Goal: Task Accomplishment & Management: Manage account settings

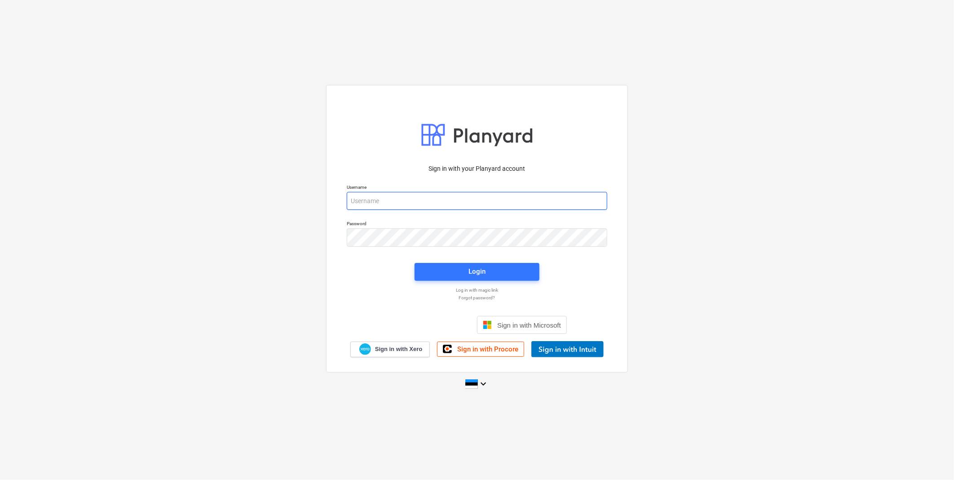
click at [419, 203] on input "email" at bounding box center [477, 201] width 261 height 18
type input "[EMAIL_ADDRESS][DOMAIN_NAME]"
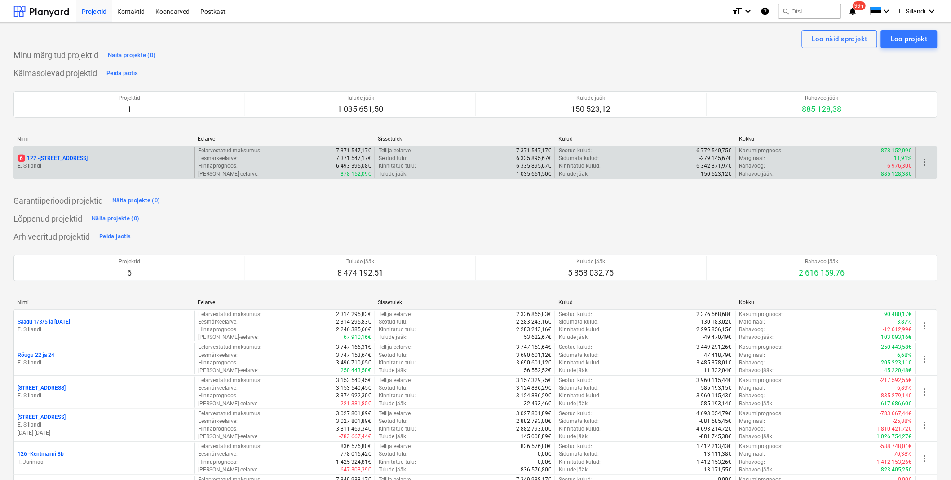
click at [57, 164] on p "E. Sillandi" at bounding box center [104, 166] width 173 height 8
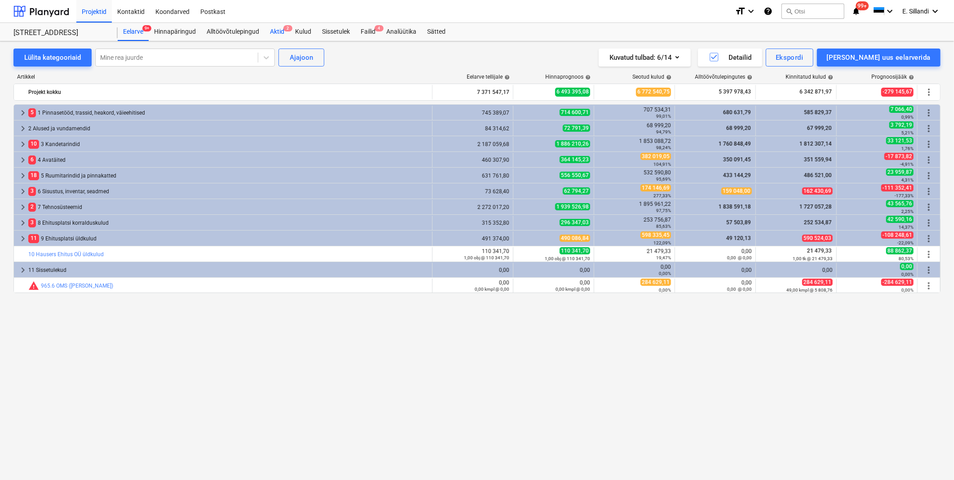
click at [278, 34] on div "Aktid 2" at bounding box center [277, 32] width 25 height 18
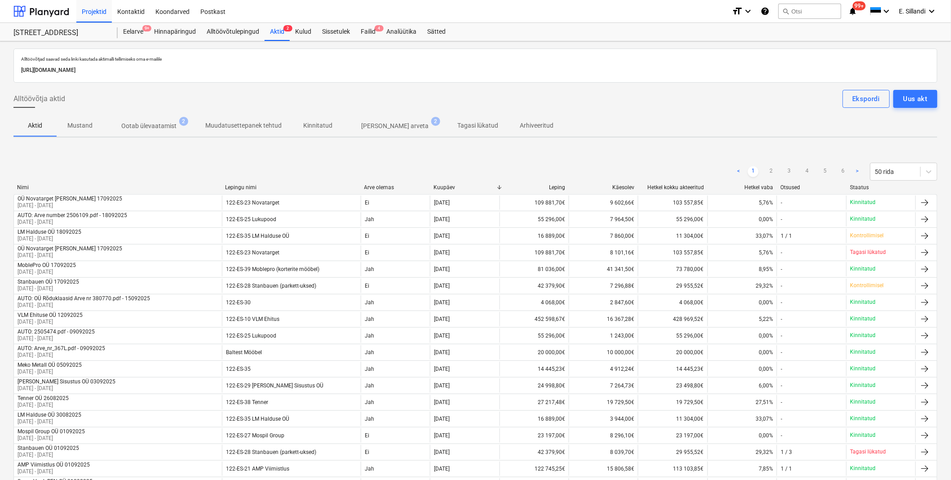
click at [393, 117] on button "[PERSON_NAME] arveta 2" at bounding box center [394, 126] width 103 height 22
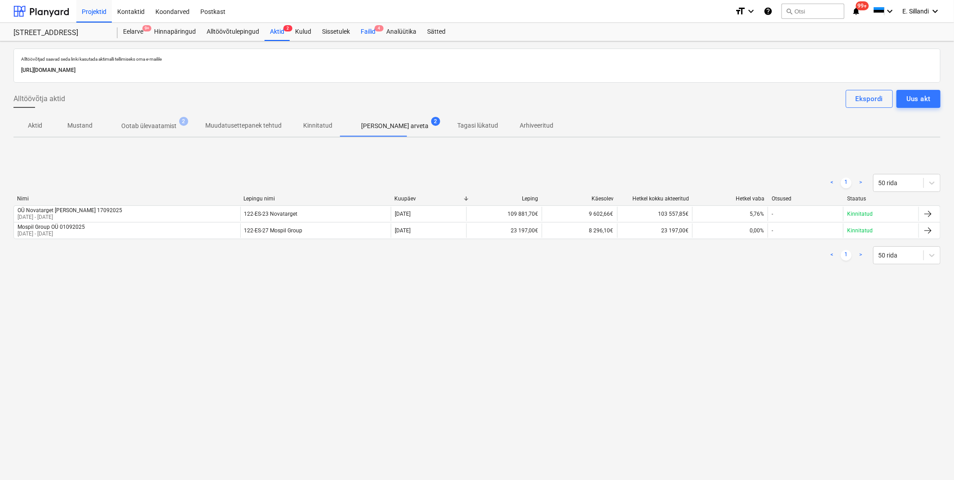
click at [371, 31] on div "Failid 4" at bounding box center [368, 32] width 26 height 18
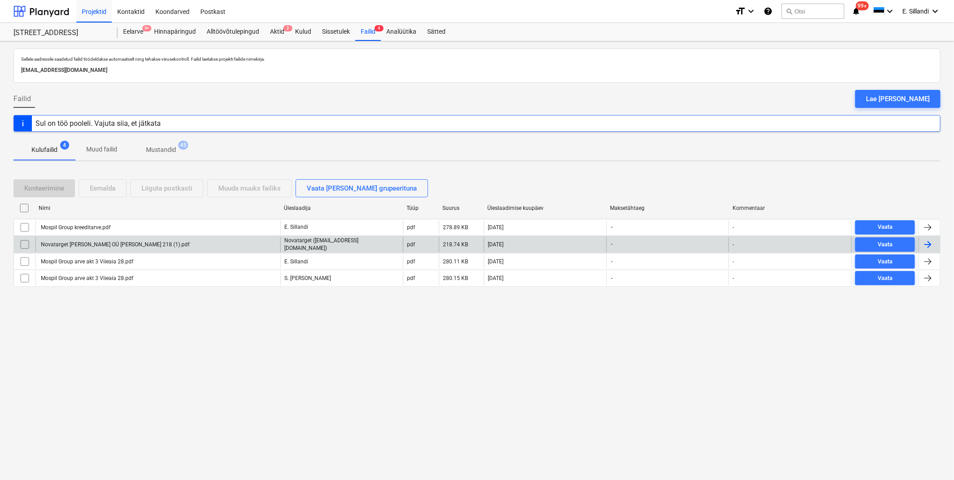
click at [128, 248] on div "Novatarget [PERSON_NAME] OÜ [PERSON_NAME] 218 (1).pdf" at bounding box center [157, 244] width 245 height 15
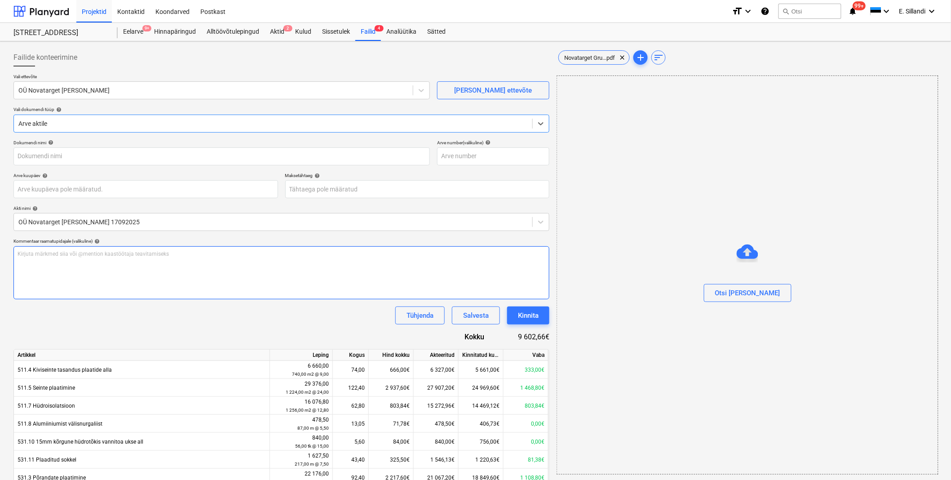
type input "Novatarget [PERSON_NAME] OÜ [PERSON_NAME] 218 (1).pdf"
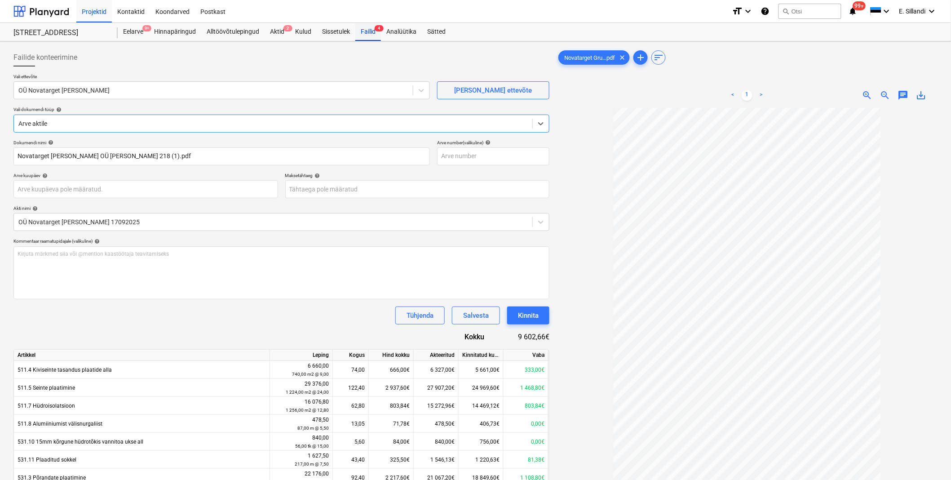
click at [371, 31] on div "Failid 4" at bounding box center [368, 32] width 26 height 18
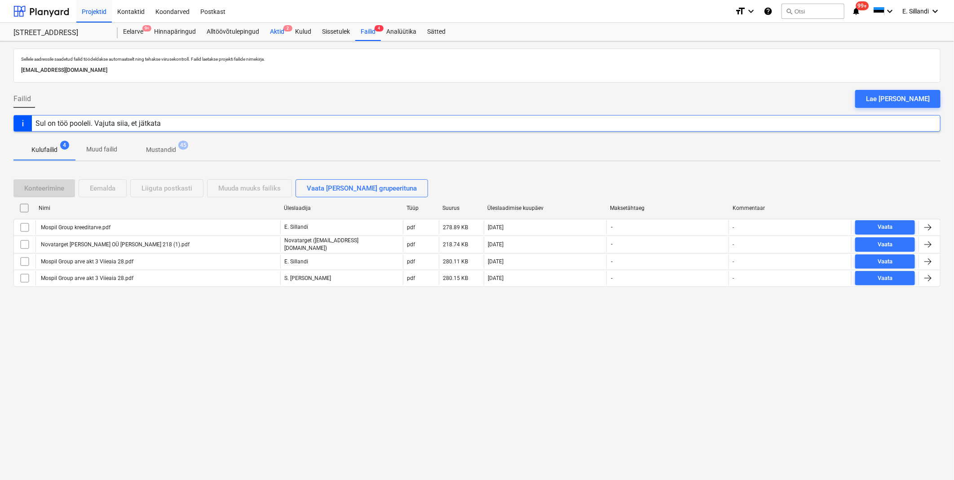
click at [288, 32] on div "Aktid 2" at bounding box center [277, 32] width 25 height 18
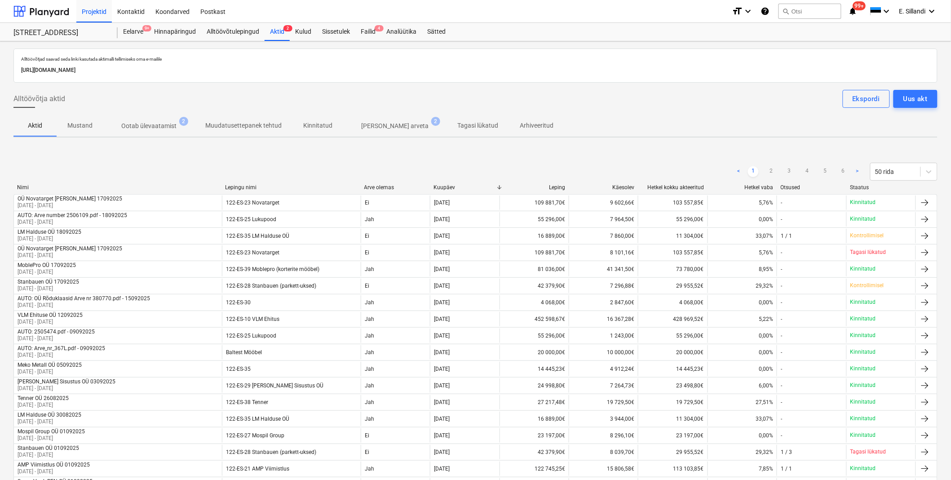
click at [162, 126] on p "Ootab ülevaatamist" at bounding box center [148, 125] width 55 height 9
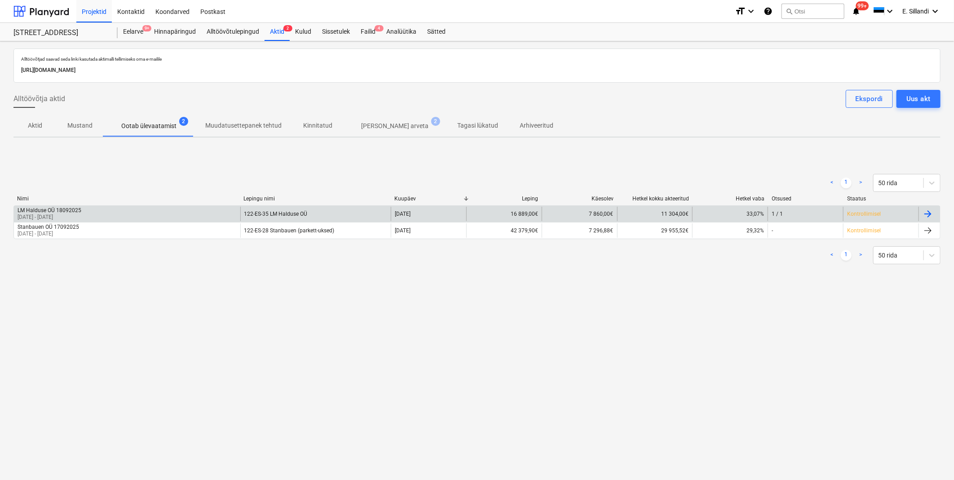
click at [160, 210] on div "LM Halduse OÜ 18092025 [DATE] - [DATE]" at bounding box center [127, 214] width 226 height 14
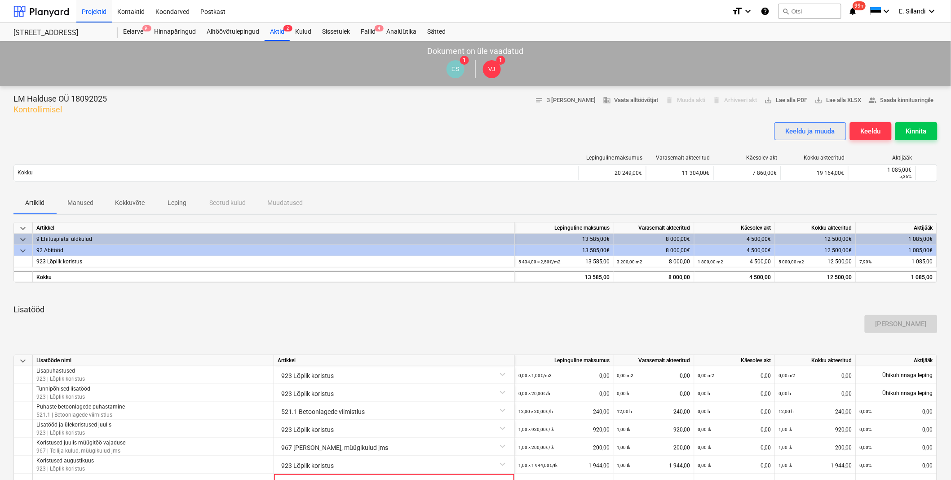
click at [800, 131] on div "Keeldu ja muuda" at bounding box center [810, 131] width 49 height 12
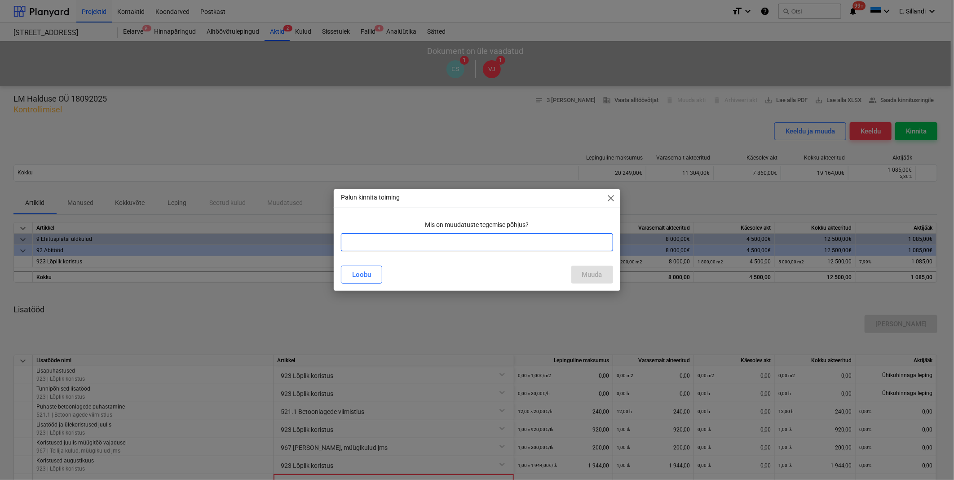
click at [374, 244] on input "text" at bounding box center [477, 242] width 272 height 18
type input "Lisatööde summa"
click at [579, 267] on button "Muuda" at bounding box center [592, 274] width 42 height 18
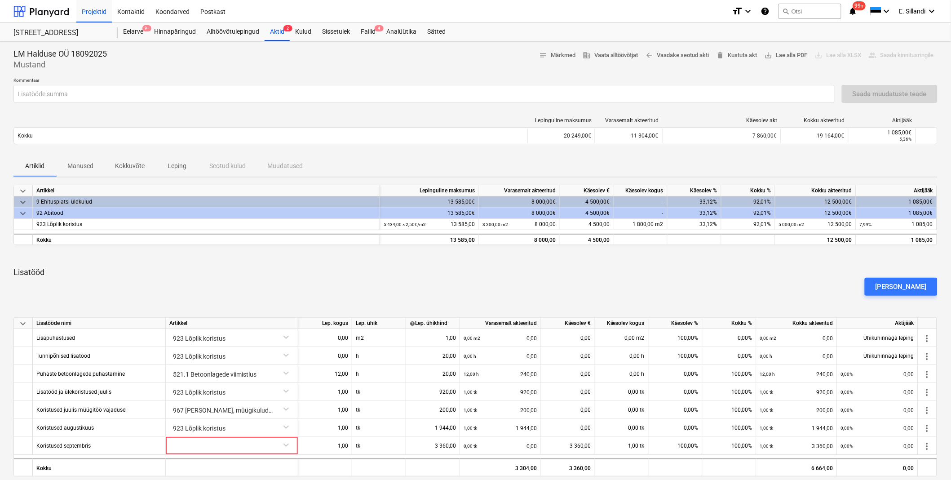
scroll to position [129, 0]
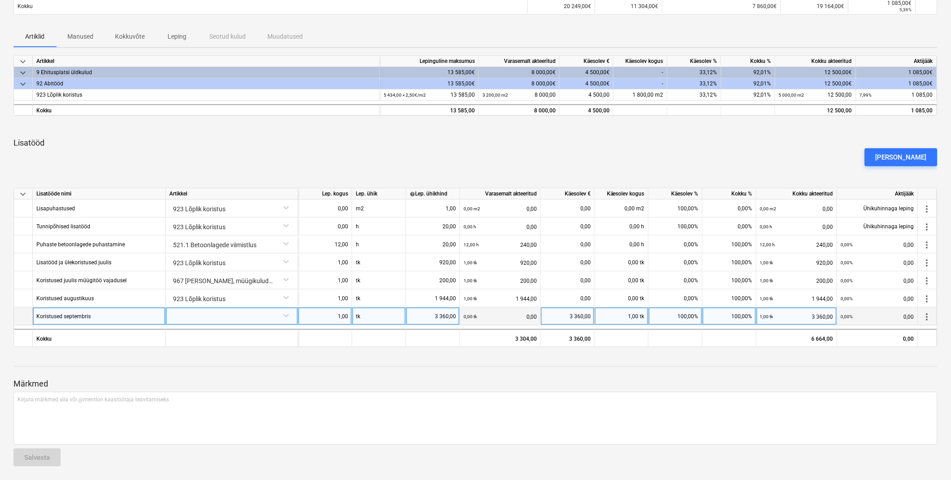
click at [218, 317] on div at bounding box center [231, 315] width 125 height 16
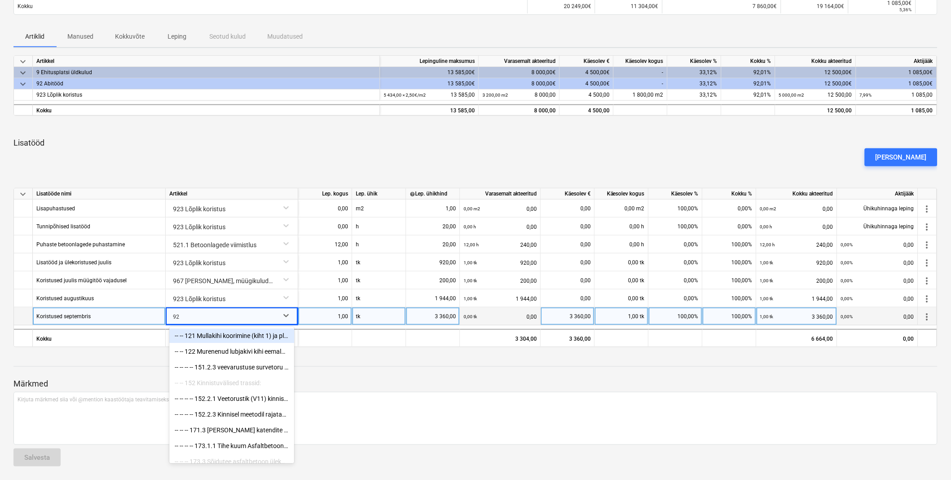
type input "923"
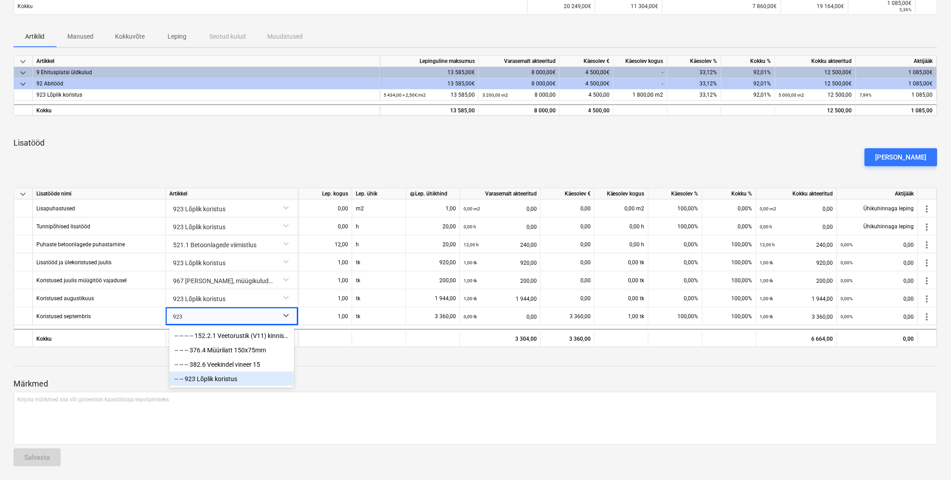
click at [246, 379] on div "-- -- 923 Lõplik koristus" at bounding box center [231, 378] width 125 height 14
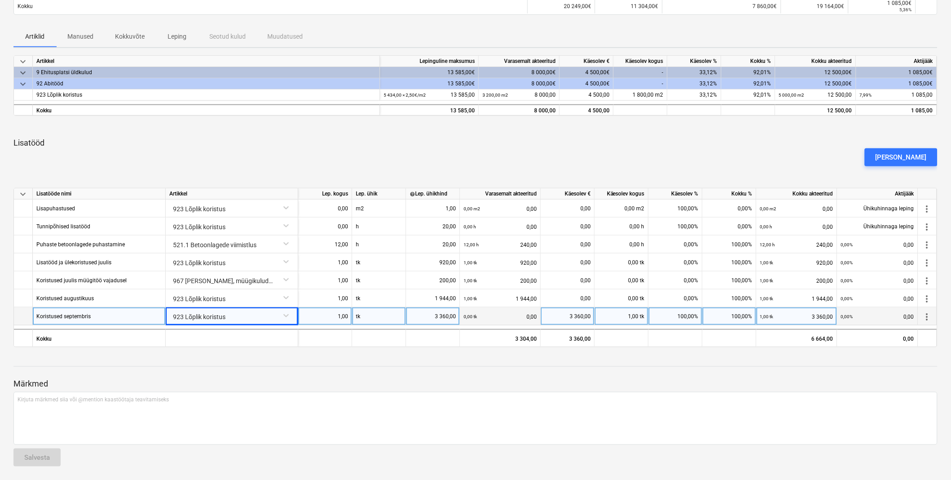
click at [441, 314] on div "3 360,00" at bounding box center [433, 316] width 46 height 18
type input "2500"
click at [517, 364] on div "Märkmed Kirjuta märkmed siia või @mention kaastöötaja teavitamiseks ﻿ Salvesta" at bounding box center [475, 413] width 924 height 119
click at [730, 312] on div "134,40%" at bounding box center [730, 316] width 54 height 18
click at [624, 381] on p "Märkmed" at bounding box center [475, 383] width 924 height 11
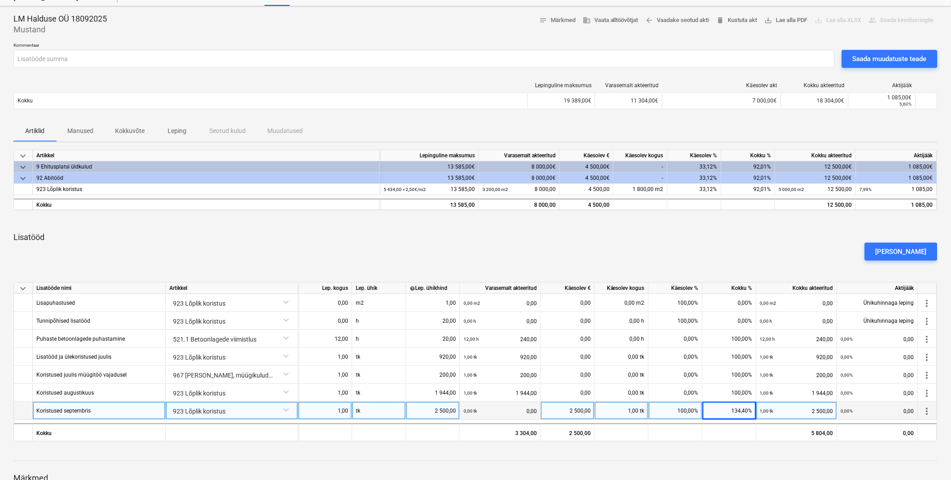
scroll to position [0, 0]
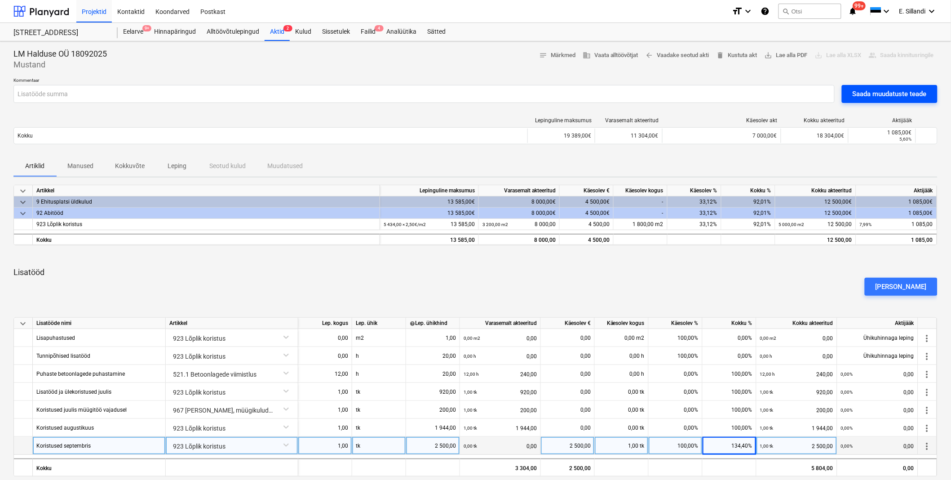
click at [893, 97] on div "Saada muudatuste teade" at bounding box center [890, 94] width 74 height 12
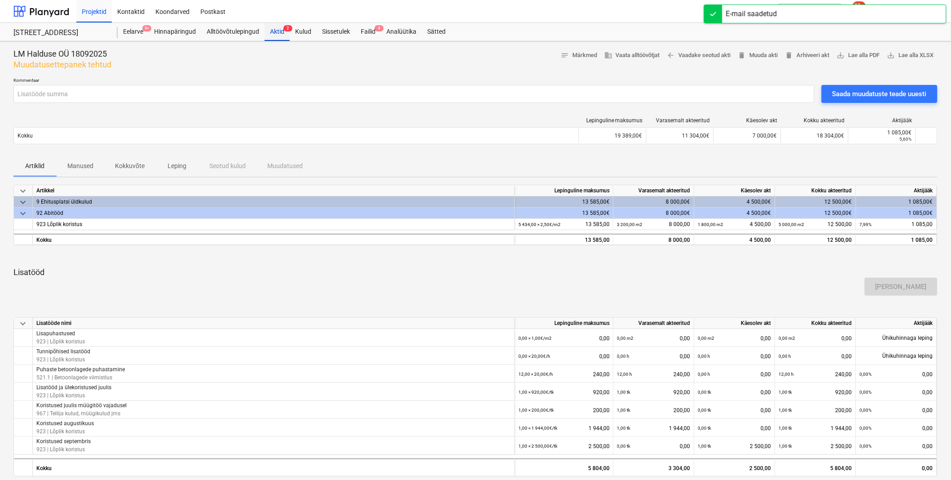
click at [269, 31] on div "Aktid 2" at bounding box center [277, 32] width 25 height 18
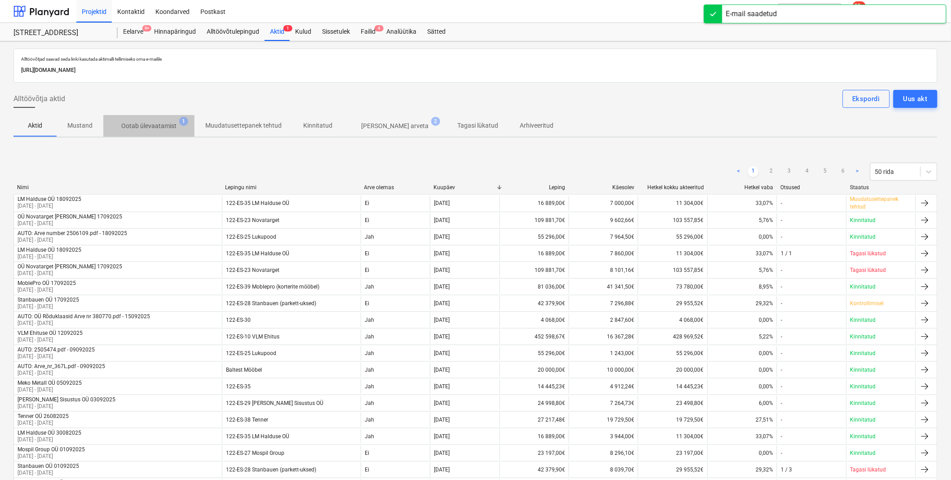
click at [159, 126] on p "Ootab ülevaatamist" at bounding box center [148, 125] width 55 height 9
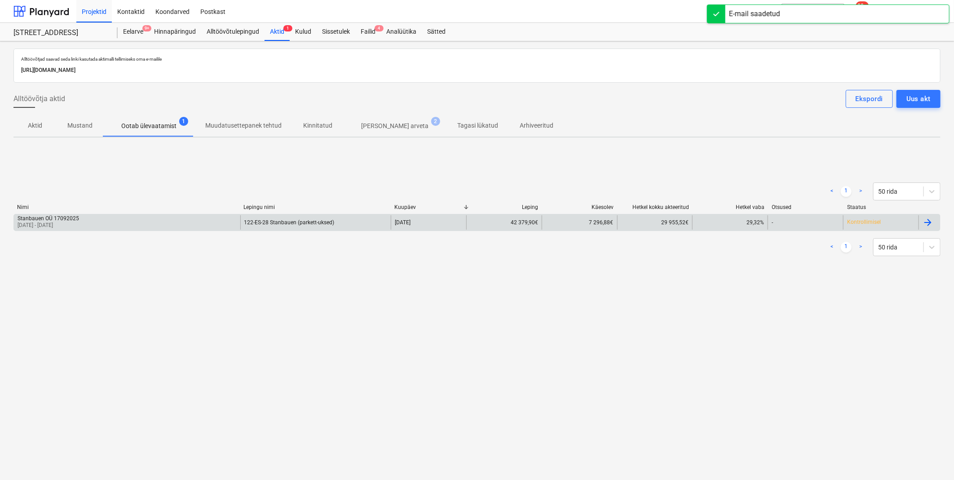
click at [70, 224] on p "[DATE] - [DATE]" at bounding box center [49, 225] width 62 height 8
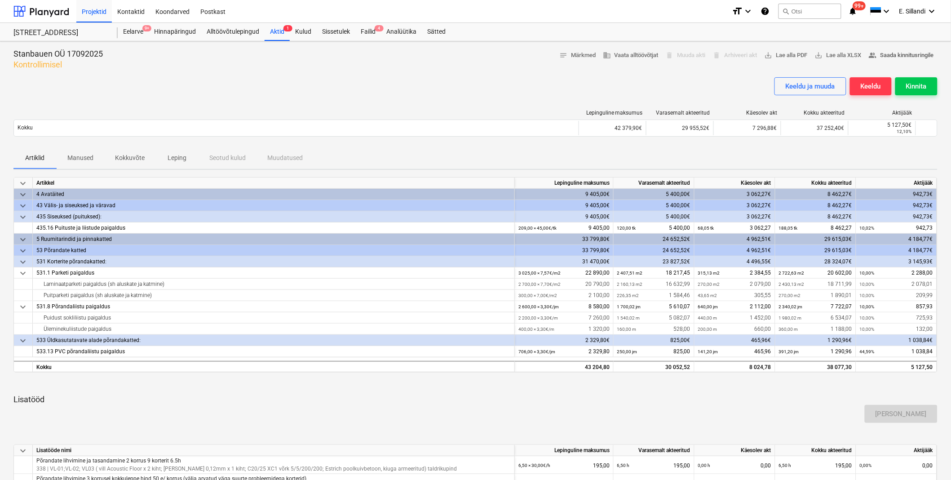
click at [917, 55] on span "people_alt Saada kinnitusringile" at bounding box center [901, 55] width 65 height 10
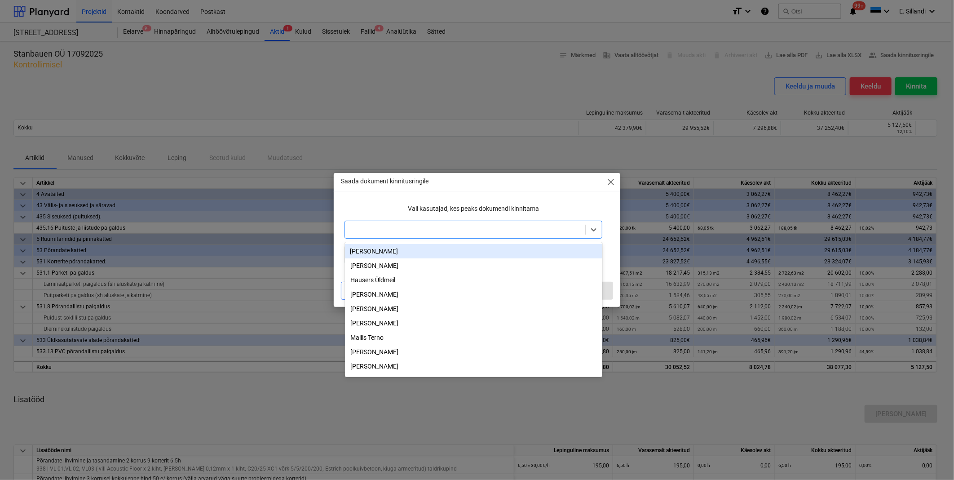
click at [420, 227] on div at bounding box center [464, 229] width 231 height 9
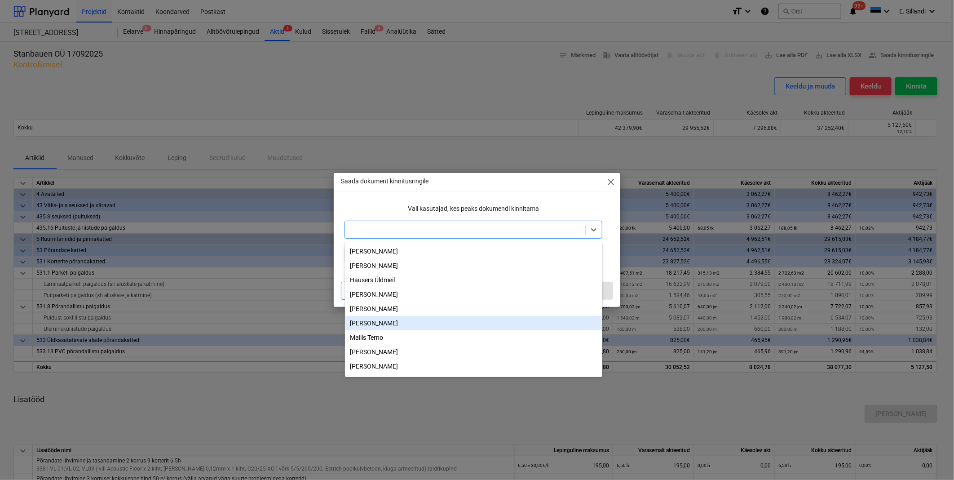
scroll to position [15, 0]
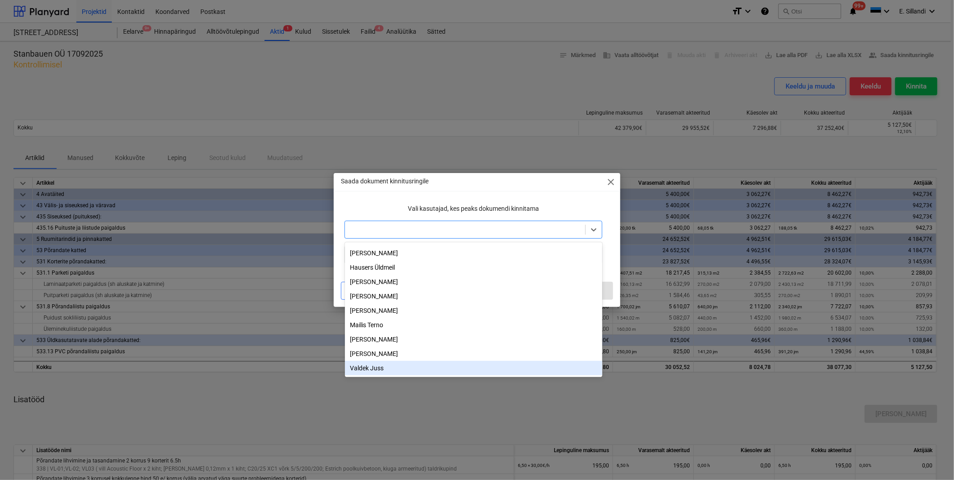
click at [376, 371] on div "Valdek Juss" at bounding box center [473, 368] width 257 height 14
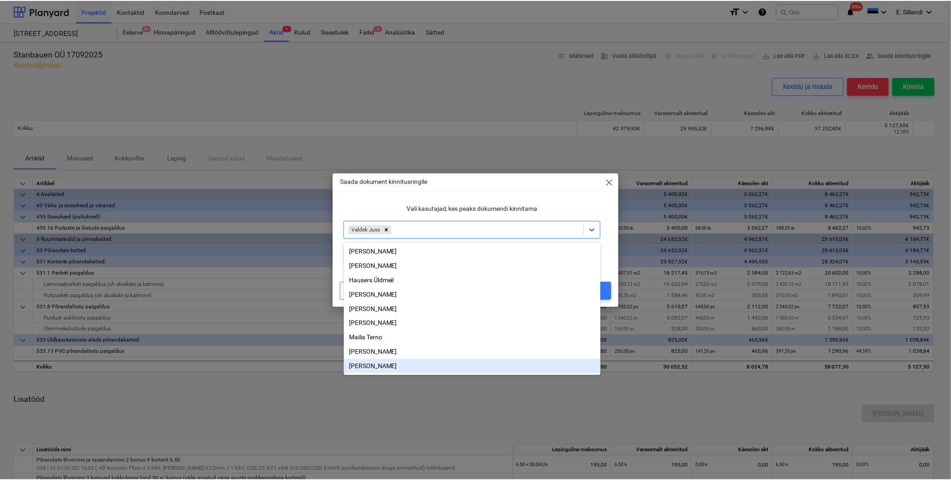
scroll to position [1, 0]
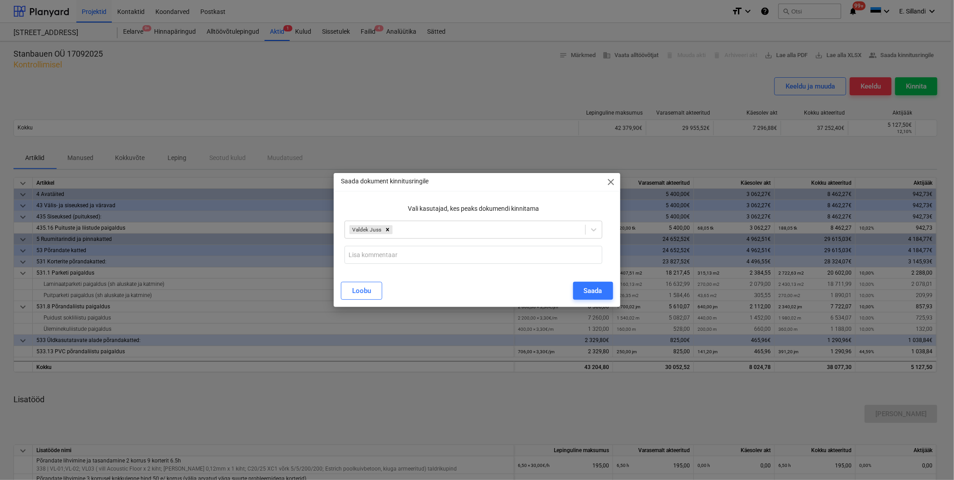
click at [460, 199] on div "Saada dokument kinnitusringile close Vali kasutajad, kes peaks dokumendi kinnit…" at bounding box center [477, 240] width 286 height 134
click at [590, 292] on div "Saada" at bounding box center [593, 291] width 18 height 12
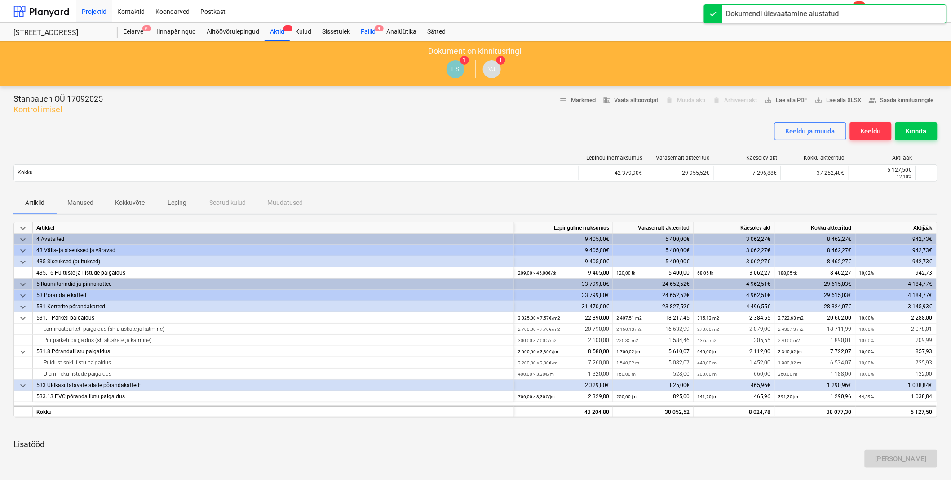
click at [368, 28] on div "Failid 4" at bounding box center [368, 32] width 26 height 18
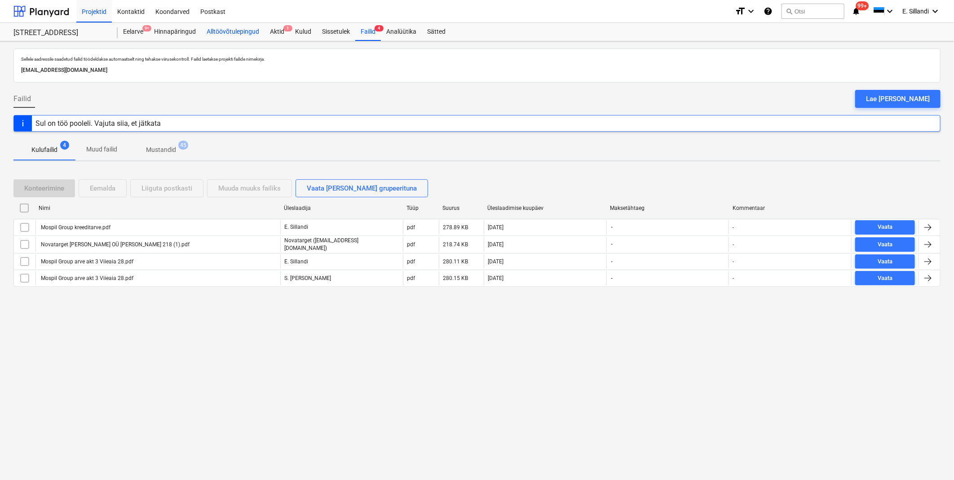
click at [241, 32] on div "Alltöövõtulepingud" at bounding box center [232, 32] width 63 height 18
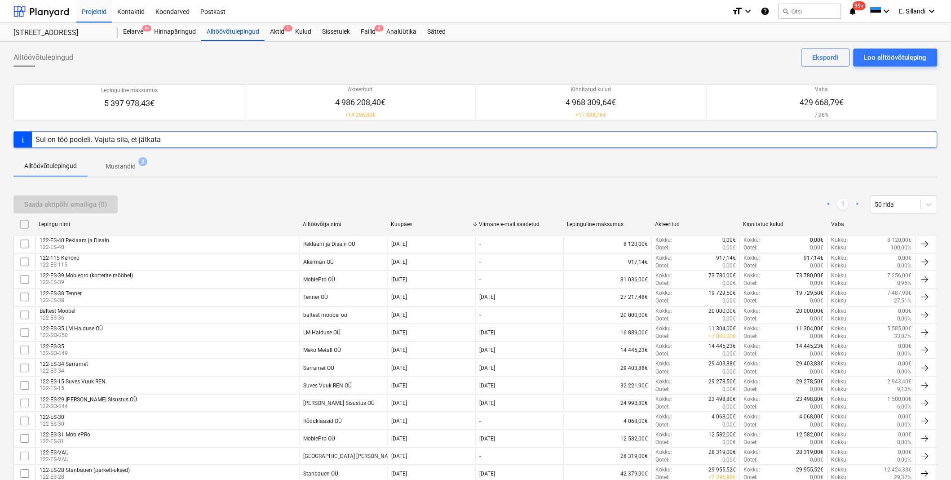
scroll to position [443, 0]
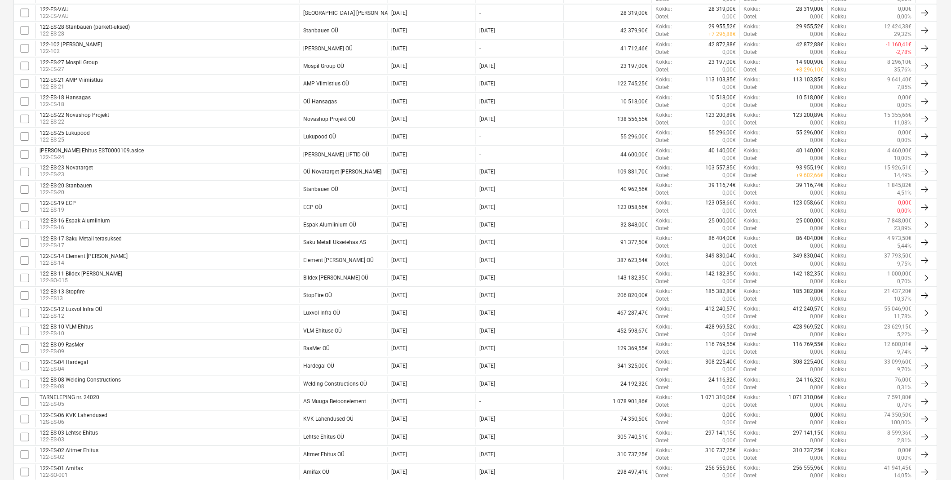
drag, startPoint x: 348, startPoint y: 246, endPoint x: 360, endPoint y: 245, distance: 11.7
click at [348, 246] on div "Saku Metall Uksetehas AS" at bounding box center [335, 242] width 63 height 6
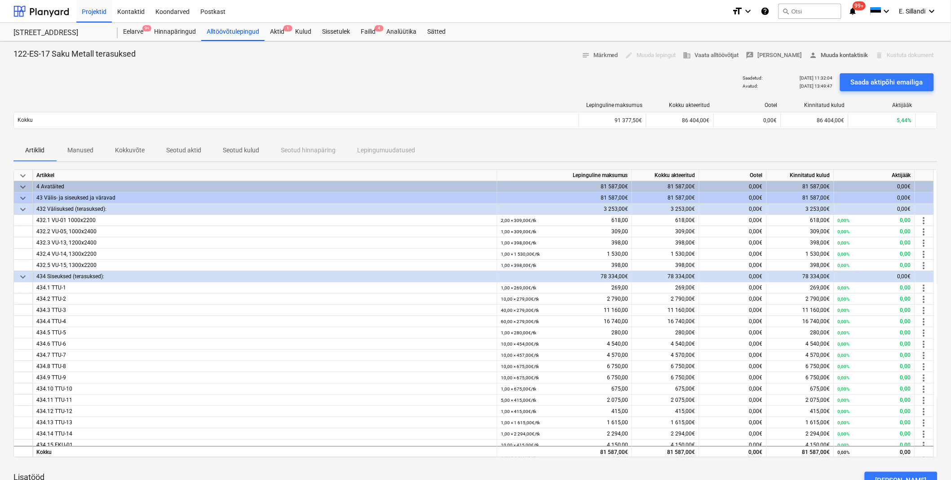
click at [843, 57] on span "person [PERSON_NAME] kontaktisik" at bounding box center [838, 55] width 59 height 10
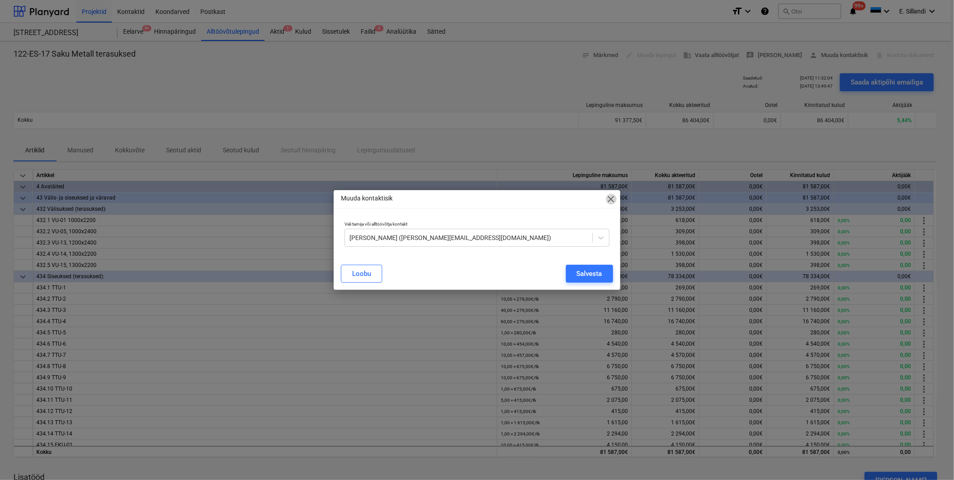
click at [614, 200] on span "close" at bounding box center [611, 199] width 11 height 11
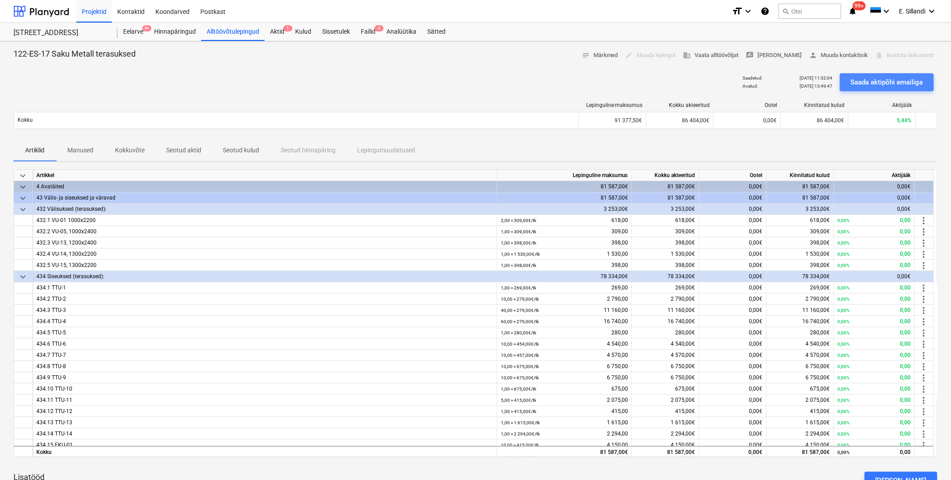
click at [897, 84] on div "Saada aktipõhi emailiga" at bounding box center [887, 82] width 72 height 12
click at [283, 34] on div "Aktid 1" at bounding box center [277, 32] width 25 height 18
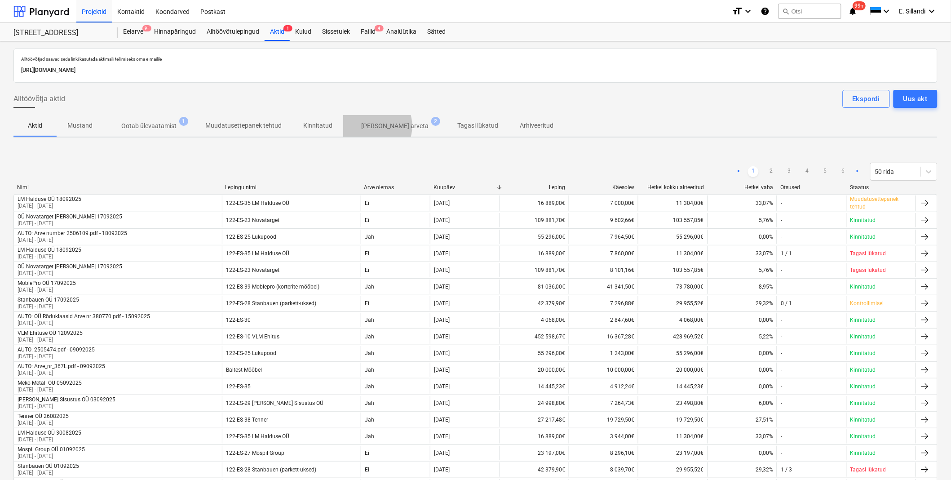
click at [367, 127] on p "[PERSON_NAME] arveta" at bounding box center [394, 125] width 67 height 9
